Goal: Transaction & Acquisition: Purchase product/service

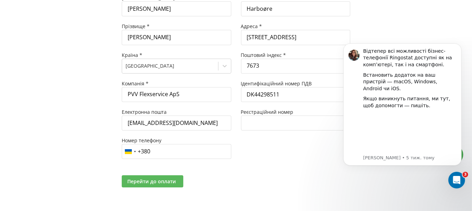
click at [169, 181] on span "Перейти до оплати" at bounding box center [151, 181] width 49 height 7
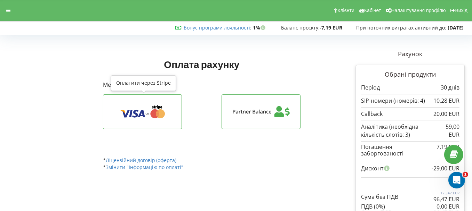
click at [163, 113] on icon at bounding box center [160, 114] width 9 height 9
